Goal: Transaction & Acquisition: Subscribe to service/newsletter

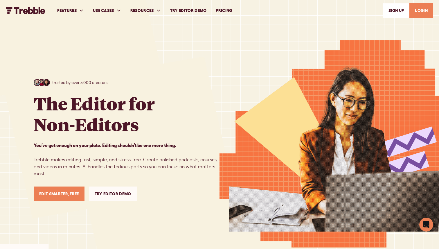
click at [399, 8] on link "SIGn UP" at bounding box center [396, 10] width 26 height 15
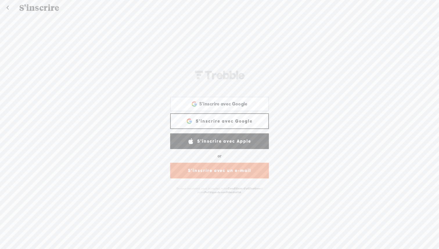
click at [221, 120] on link "S'inscrire avec Google" at bounding box center [219, 121] width 99 height 16
click at [216, 121] on link "S'inscrire avec Google" at bounding box center [219, 121] width 99 height 16
click at [269, 120] on link "S'inscrire avec Google" at bounding box center [219, 121] width 99 height 16
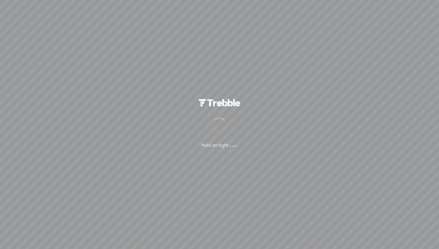
scroll to position [0, 0]
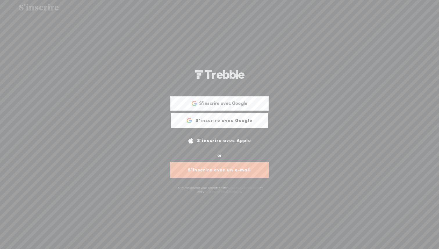
click at [226, 121] on link "S'inscrire avec Google" at bounding box center [219, 121] width 99 height 16
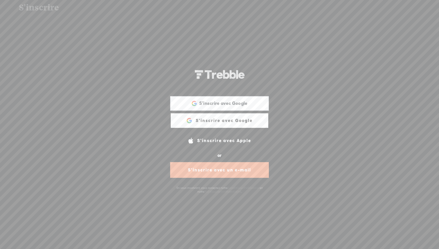
click at [226, 121] on link "S'inscrire avec Google" at bounding box center [219, 121] width 99 height 16
click at [223, 103] on span "S'inscrire avec Google" at bounding box center [223, 103] width 49 height 6
